Goal: Task Accomplishment & Management: Manage account settings

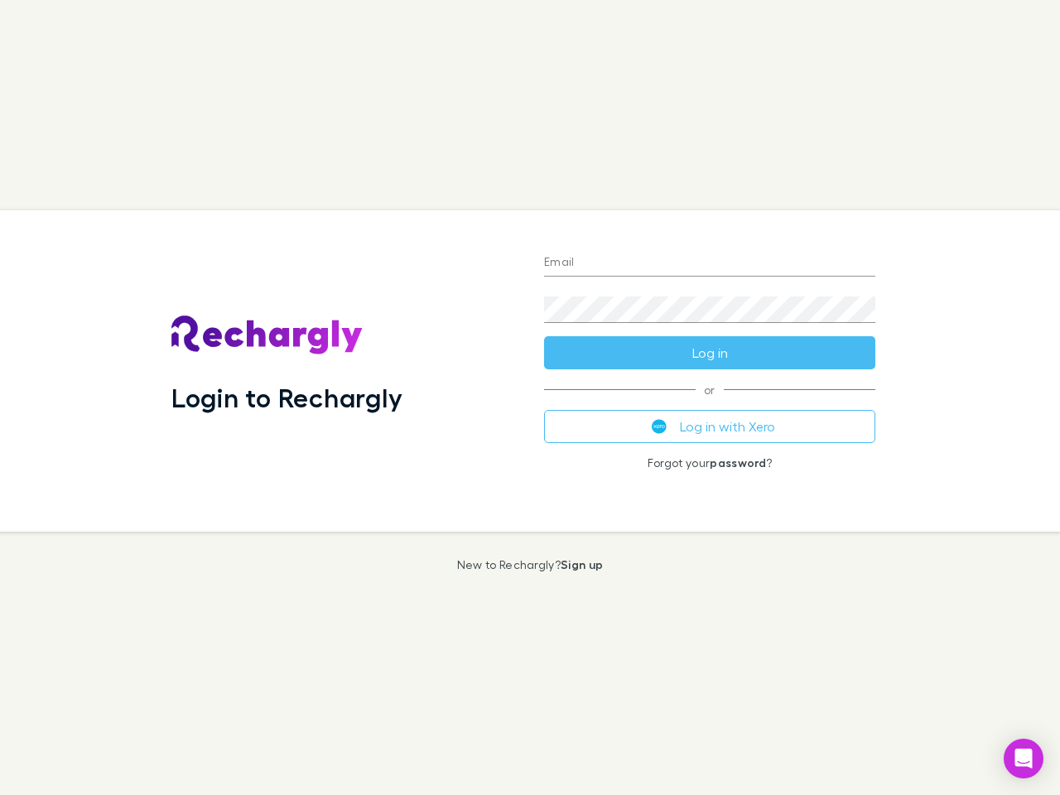
click at [530, 398] on div "Login to Rechargly" at bounding box center [344, 370] width 373 height 321
click at [710, 263] on input "Email" at bounding box center [709, 263] width 331 height 27
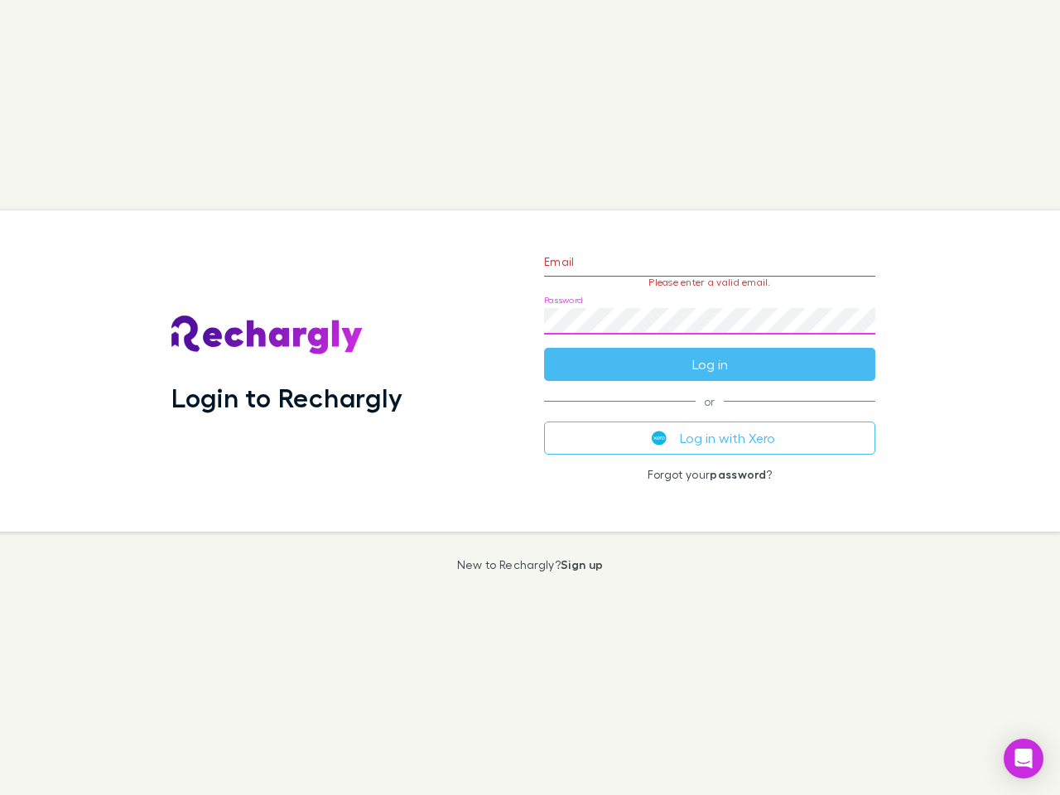
click at [710, 353] on form "Email Please enter a valid email. Password Log in" at bounding box center [709, 309] width 331 height 144
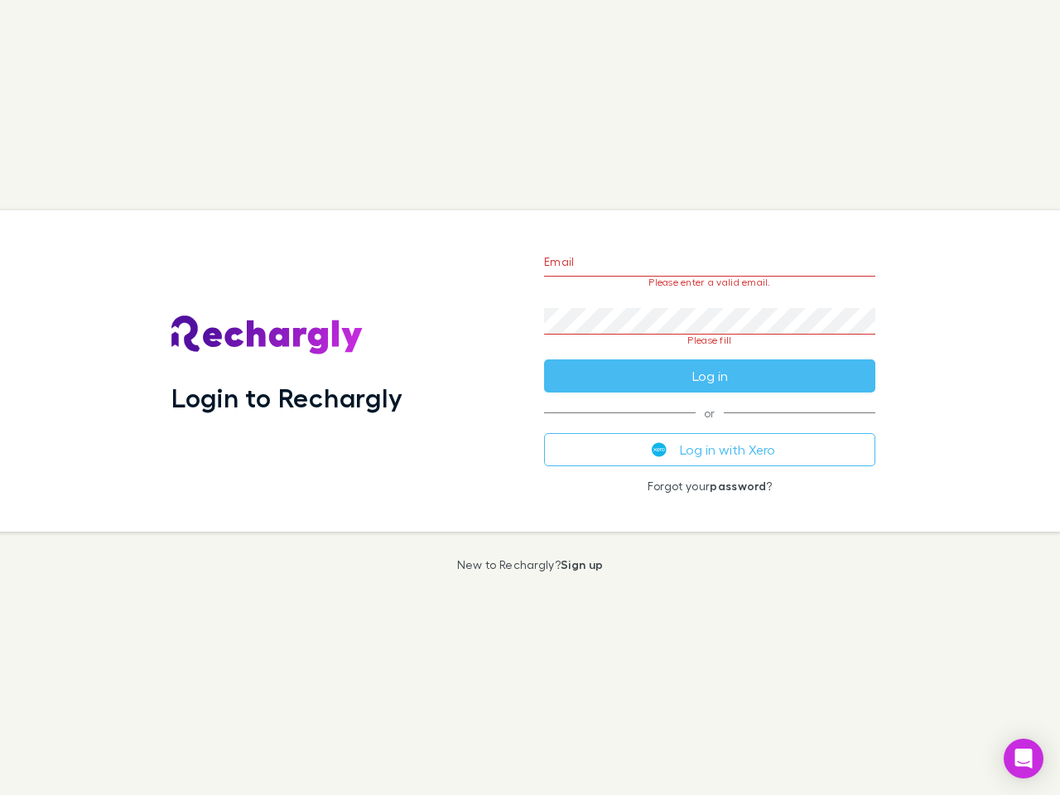
click at [710, 427] on div "Email Please enter a valid email. Password Please fill Log in or Log in with Xe…" at bounding box center [710, 370] width 358 height 321
click at [1024, 759] on icon "Open Intercom Messenger" at bounding box center [1024, 759] width 17 height 20
